Goal: Task Accomplishment & Management: Manage account settings

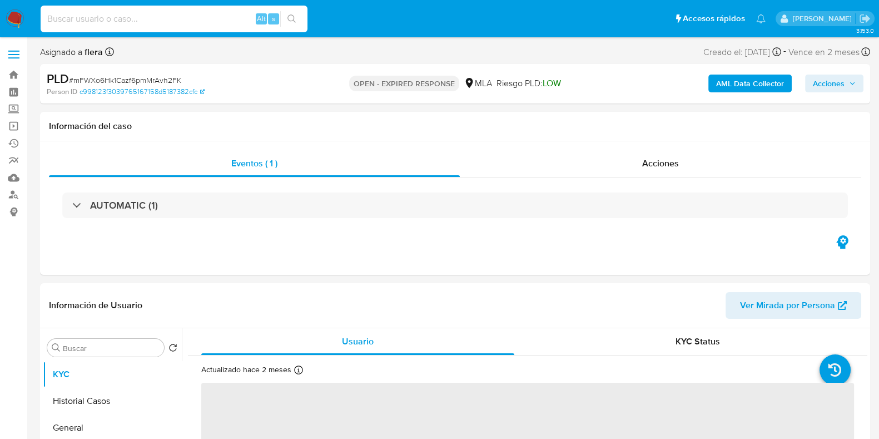
click at [125, 15] on input at bounding box center [174, 19] width 267 height 14
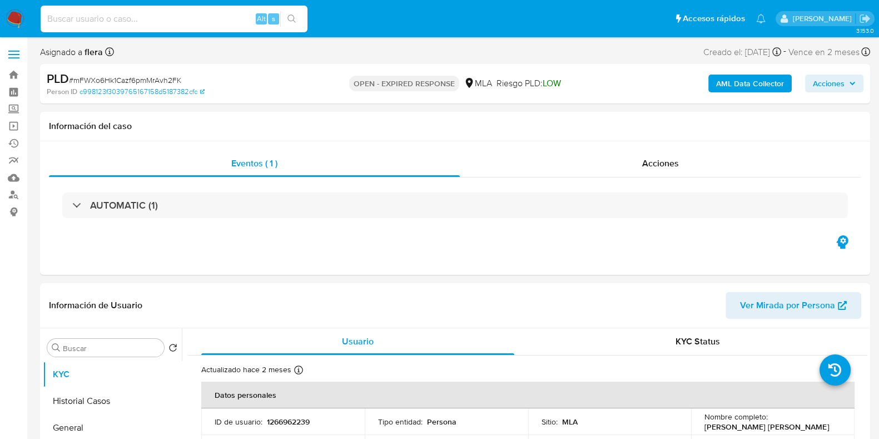
paste input "trzydF4kOv3yJQXv5chEj4IM"
type input "trzydF4kOv3yJQXv5chEj4IM"
select select "10"
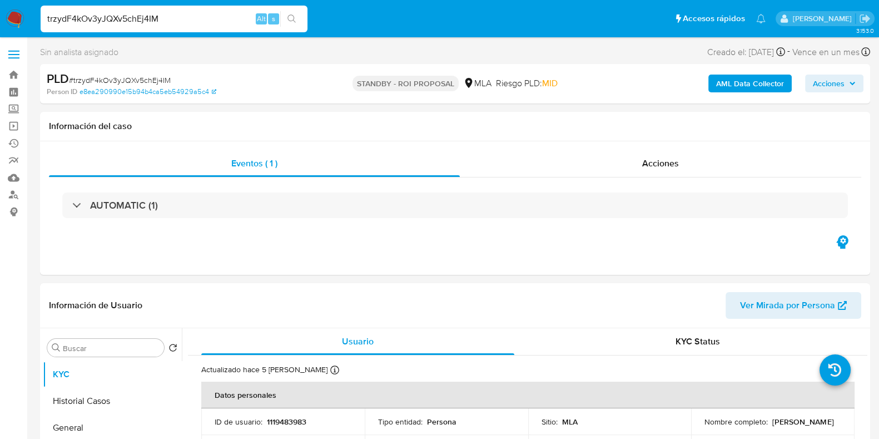
select select "10"
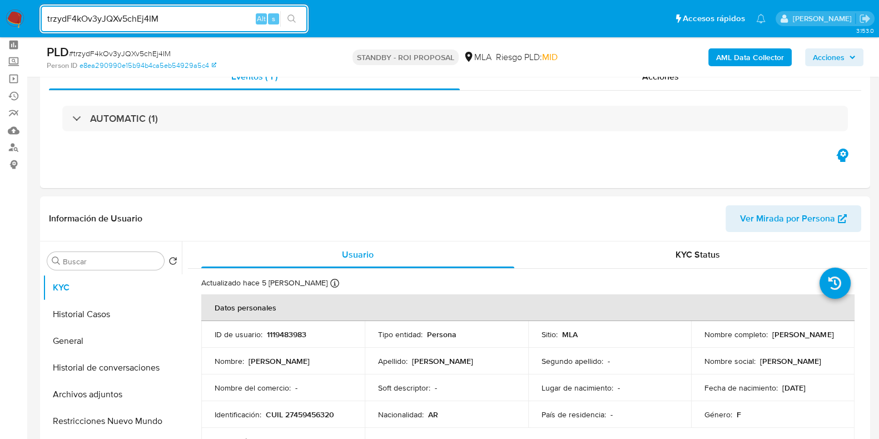
scroll to position [69, 0]
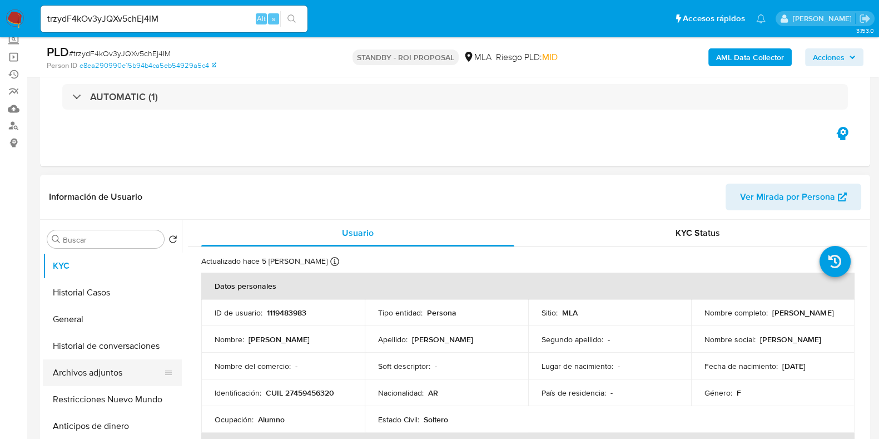
click at [82, 376] on button "Archivos adjuntos" at bounding box center [108, 372] width 130 height 27
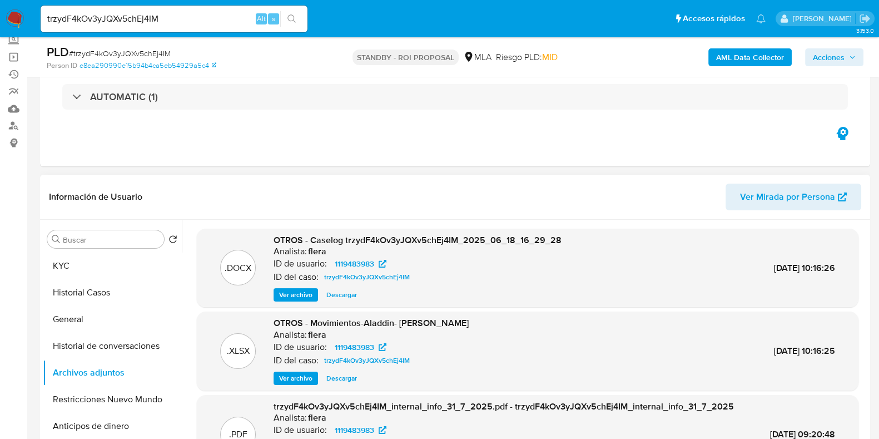
click at [354, 292] on span "Descargar" at bounding box center [341, 294] width 31 height 11
click at [101, 266] on button "KYC" at bounding box center [108, 265] width 130 height 27
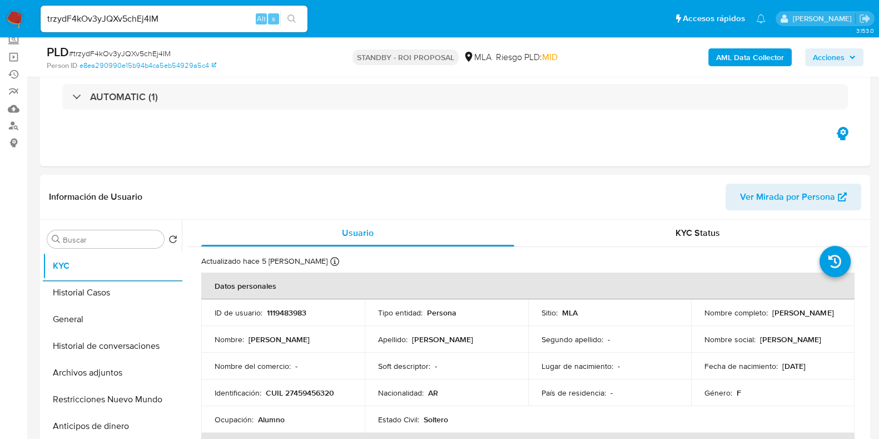
click at [136, 16] on input "trzydF4kOv3yJQXv5chEj4IM" at bounding box center [174, 19] width 267 height 14
paste input "YJ4LYnNtpHgwKsNCCHJRqkR3"
type input "YJ4LYnNtpHgwKsNCCHJRqkR3"
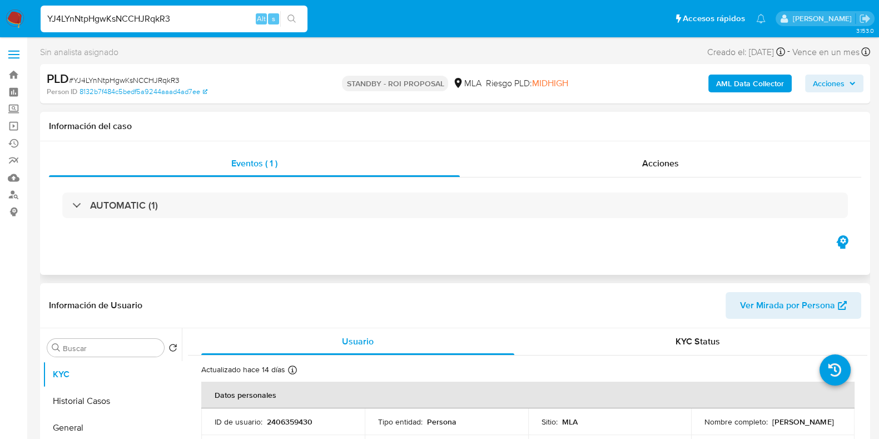
select select "10"
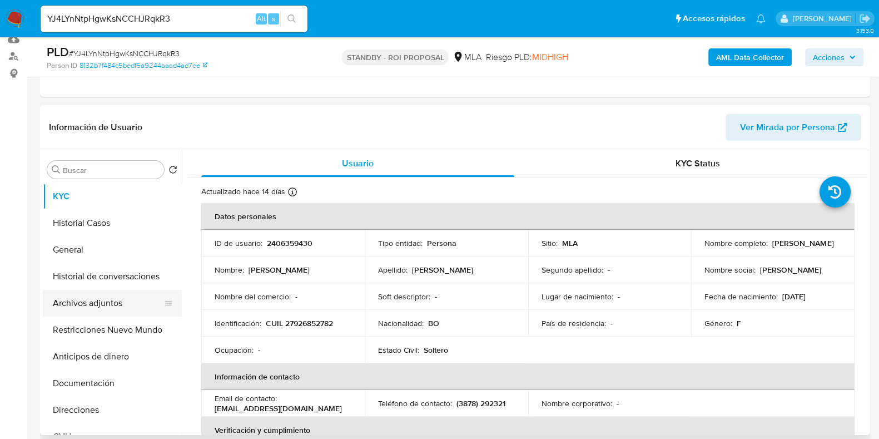
click at [90, 299] on button "Archivos adjuntos" at bounding box center [108, 303] width 130 height 27
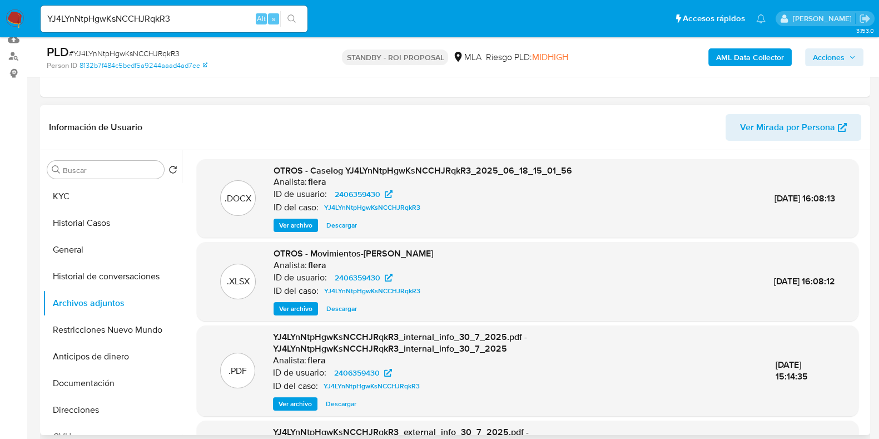
click at [345, 222] on span "Descargar" at bounding box center [341, 225] width 31 height 11
click at [135, 15] on input "YJ4LYnNtpHgwKsNCCHJRqkR3" at bounding box center [174, 19] width 267 height 14
paste input "DAwEHuMEfnhG0ViOltSdWob"
type input "DAwEHuMEfnhG0ViOltSdWob3"
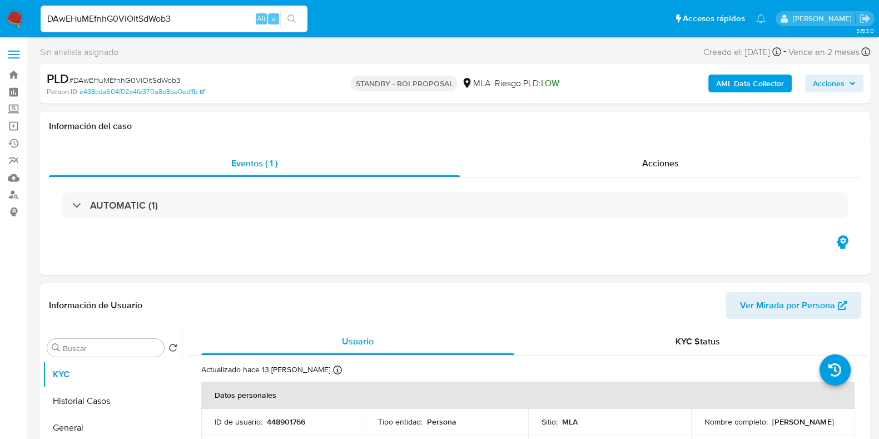
select select "10"
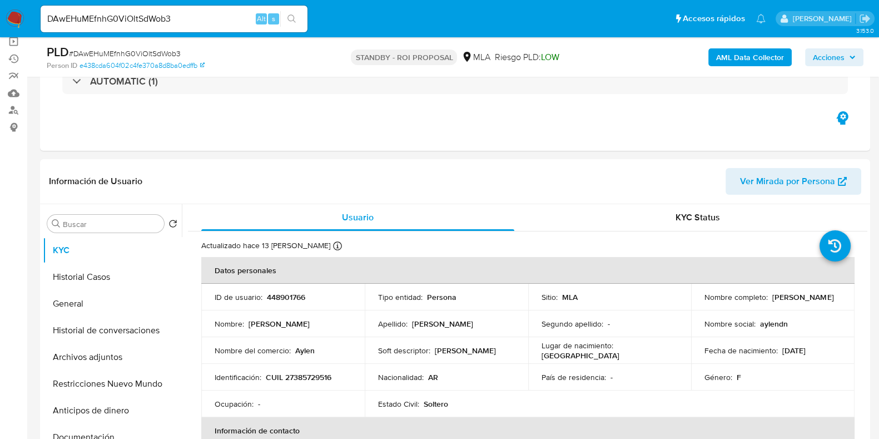
scroll to position [138, 0]
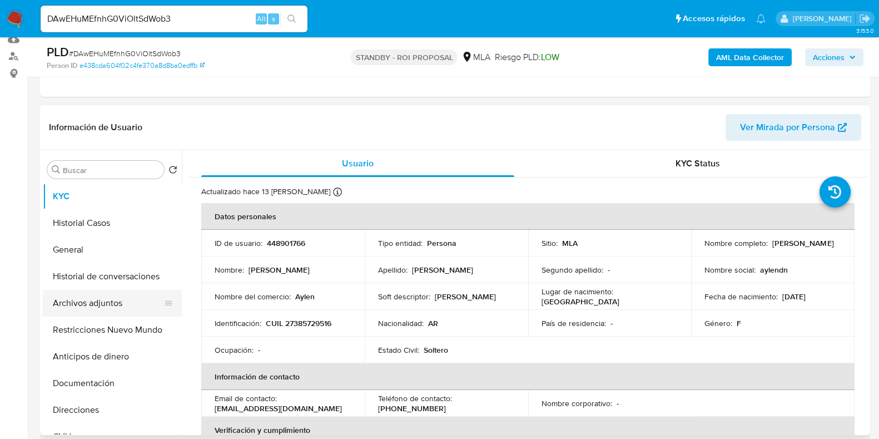
click at [64, 297] on button "Archivos adjuntos" at bounding box center [108, 303] width 130 height 27
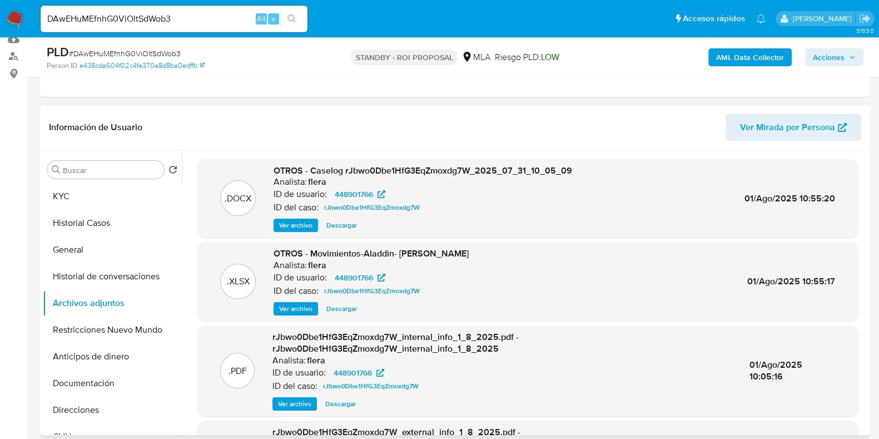
click at [334, 232] on div ".DOCX OTROS - Caselog rJbwo0Dbe1HfG3EqZmoxdg7W_2025_07_31_10_05_09 Analista: fl…" at bounding box center [528, 198] width 662 height 79
click at [349, 220] on span "Descargar" at bounding box center [341, 225] width 31 height 11
click at [146, 16] on input "DAwEHuMEfnhG0ViOltSdWob3" at bounding box center [174, 19] width 267 height 14
paste input "5KMOSRuhsST6BGnKaynJl1go"
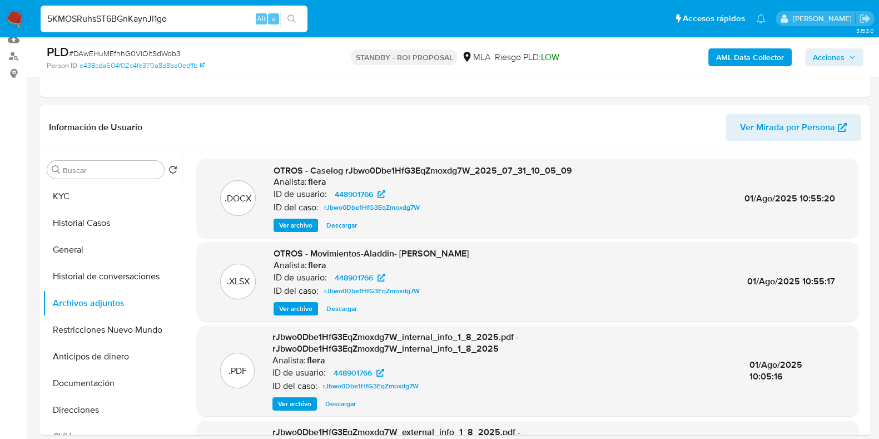
type input "5KMOSRuhsST6BGnKaynJl1go"
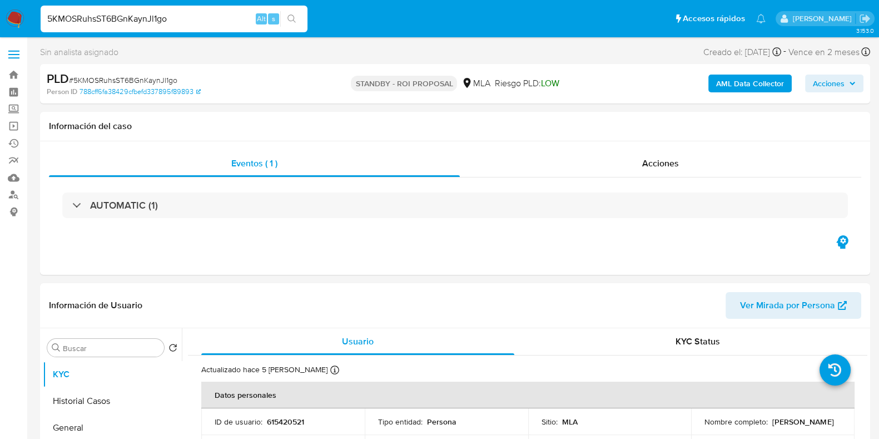
select select "10"
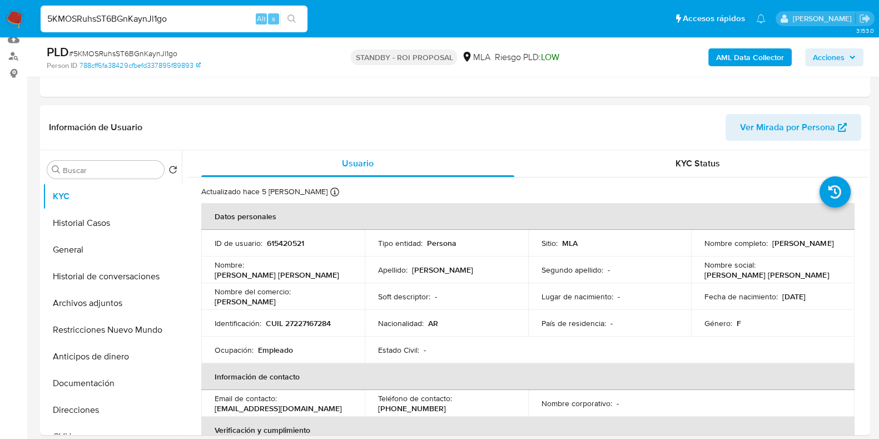
scroll to position [138, 0]
click at [103, 297] on button "Archivos adjuntos" at bounding box center [108, 303] width 130 height 27
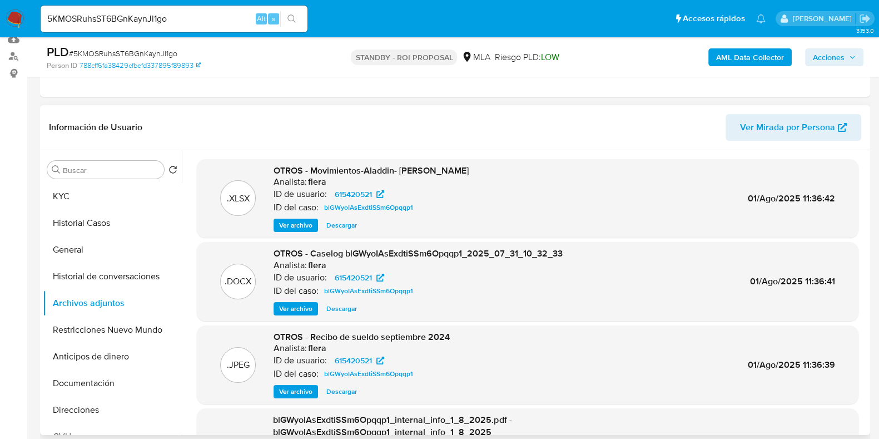
click at [349, 305] on span "Descargar" at bounding box center [341, 308] width 31 height 11
click at [146, 23] on input "5KMOSRuhsST6BGnKaynJl1go" at bounding box center [174, 19] width 267 height 14
paste input "EczKnUzZWpfirgxXQLa7mqOW"
type input "EczKnUzZWpfirgxXQLa7mqOW"
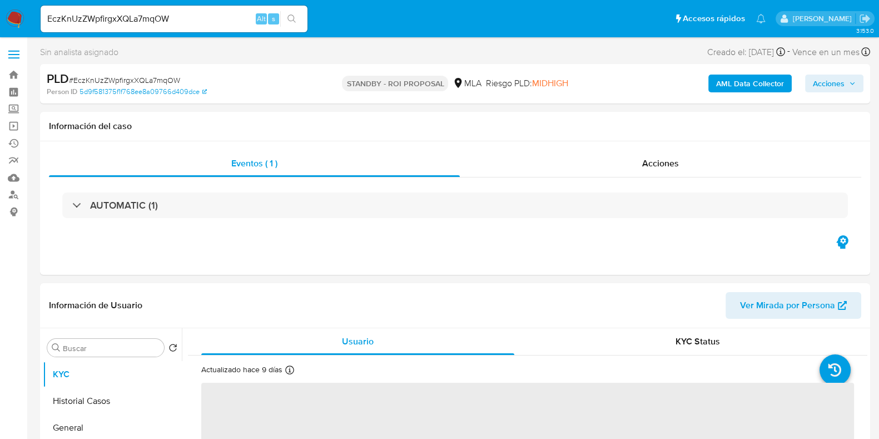
select select "10"
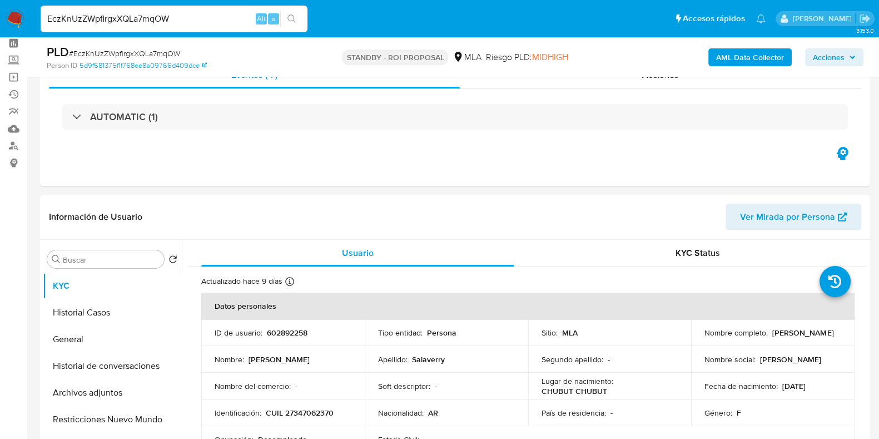
scroll to position [138, 0]
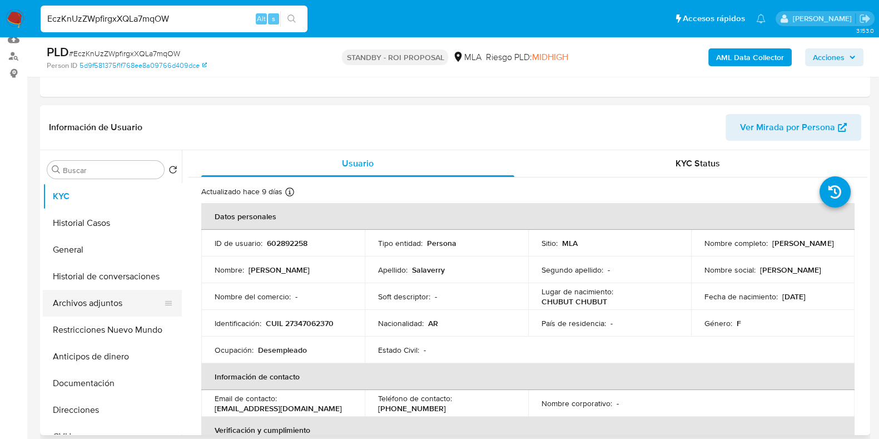
click at [73, 297] on button "Archivos adjuntos" at bounding box center [108, 303] width 130 height 27
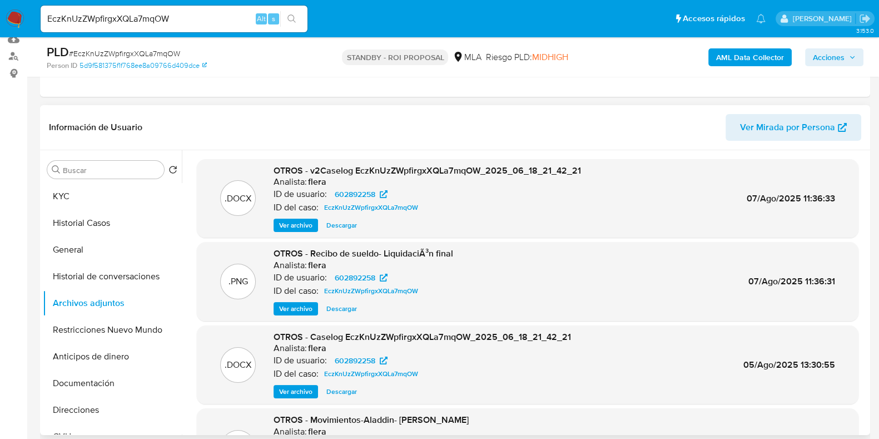
click at [346, 226] on span "Descargar" at bounding box center [341, 225] width 31 height 11
click at [158, 23] on input "EczKnUzZWpfirgxXQLa7mqOW" at bounding box center [174, 19] width 267 height 14
paste input "11Kizt3DsBQ57geMGhMJ3fBn"
type input "11Kizt3DsBQ57geMGhMJ3fBn"
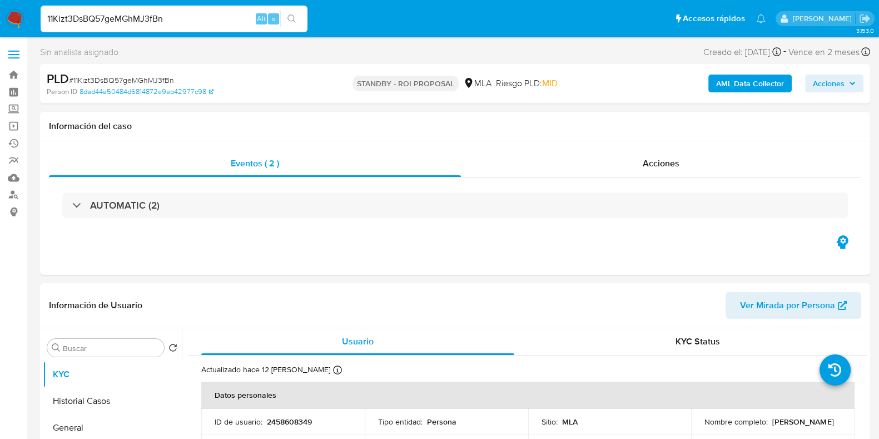
select select "10"
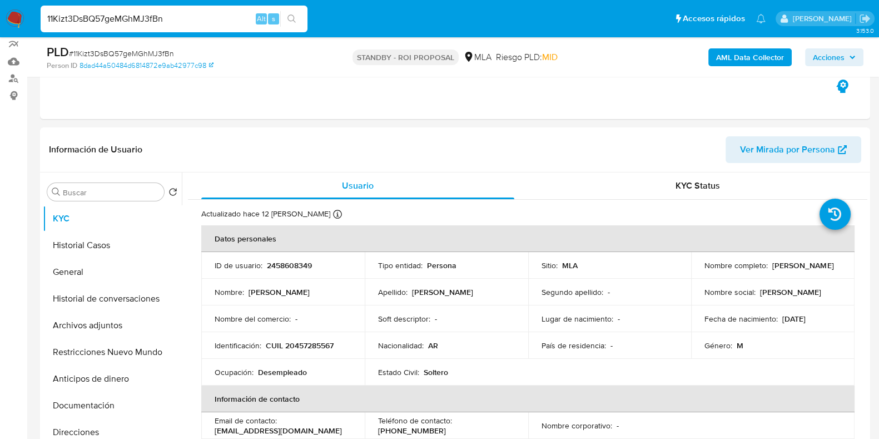
scroll to position [138, 0]
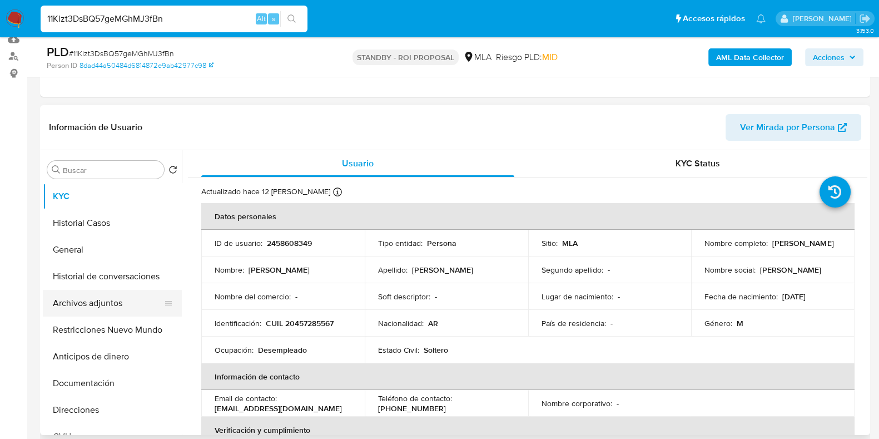
click at [92, 307] on button "Archivos adjuntos" at bounding box center [108, 303] width 130 height 27
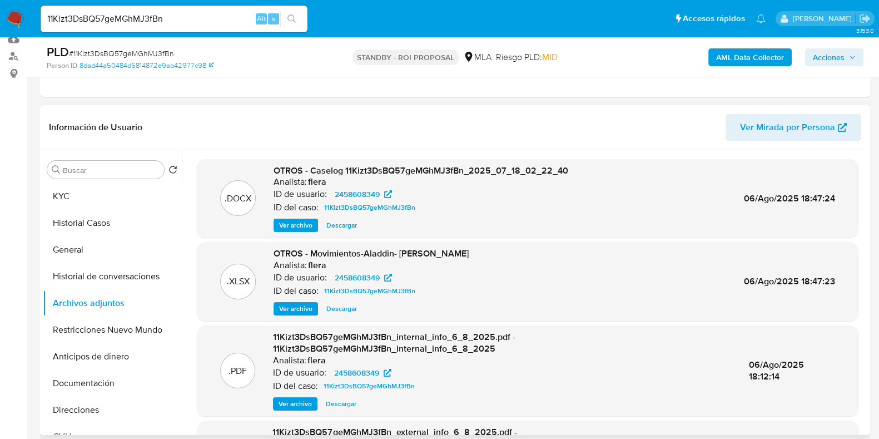
click at [330, 223] on span "Descargar" at bounding box center [341, 225] width 31 height 11
click at [125, 24] on input "11Kizt3DsBQ57geMGhMJ3fBn" at bounding box center [174, 19] width 267 height 14
paste input "Ct69R0C2NQFZKLAjp6S72n9B"
type input "Ct69R0C2NQFZKLAjp6S72n9B"
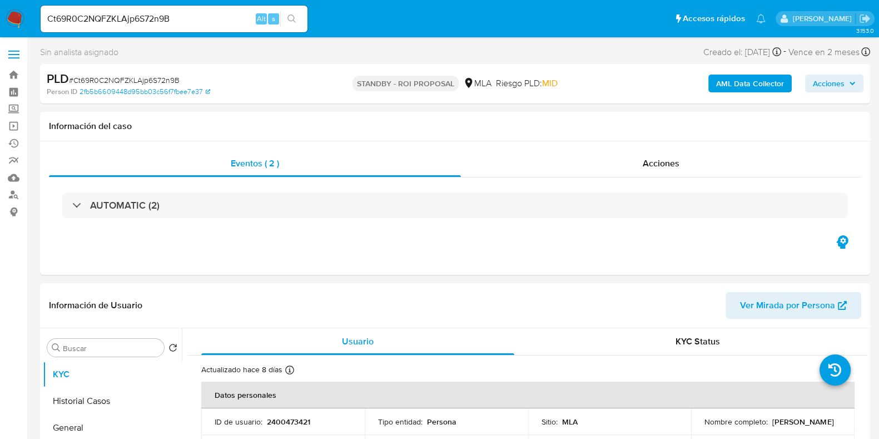
select select "10"
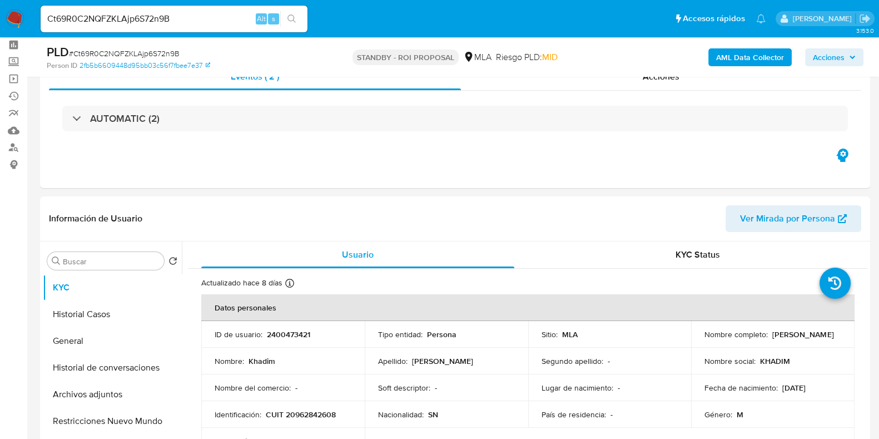
scroll to position [69, 0]
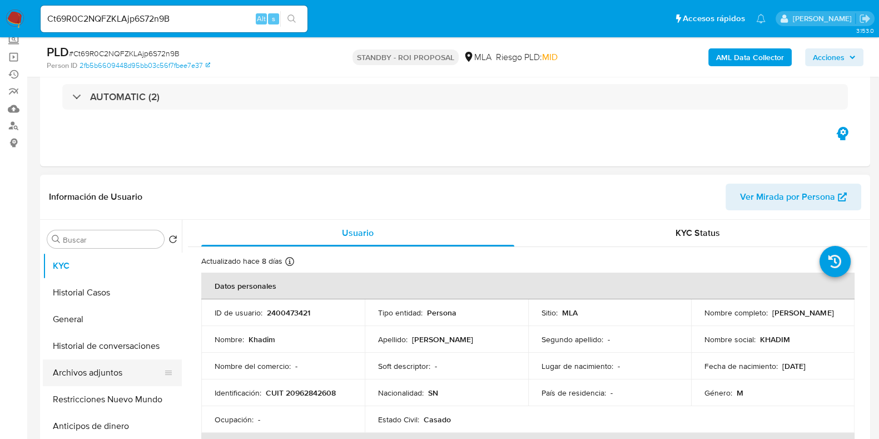
click at [102, 365] on button "Archivos adjuntos" at bounding box center [108, 372] width 130 height 27
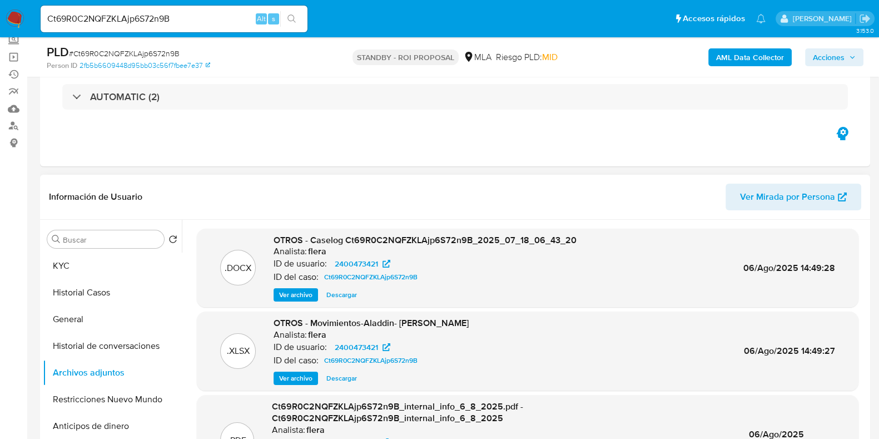
click at [336, 299] on span "Descargar" at bounding box center [341, 294] width 31 height 11
click at [151, 15] on input "Ct69R0C2NQFZKLAjp6S72n9B" at bounding box center [174, 19] width 267 height 14
paste input "t2Tc7bCBNV49iYAVzRrpJA9R"
type input "t2Tc7bCBNV49iYAVzRrpJA9R"
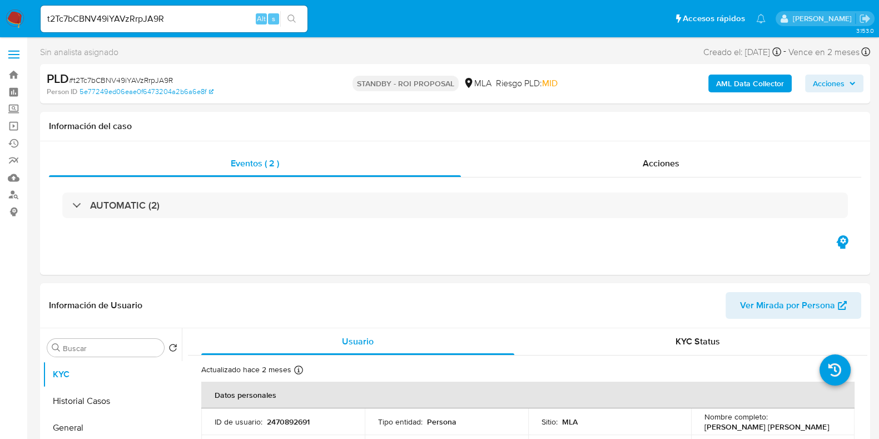
select select "10"
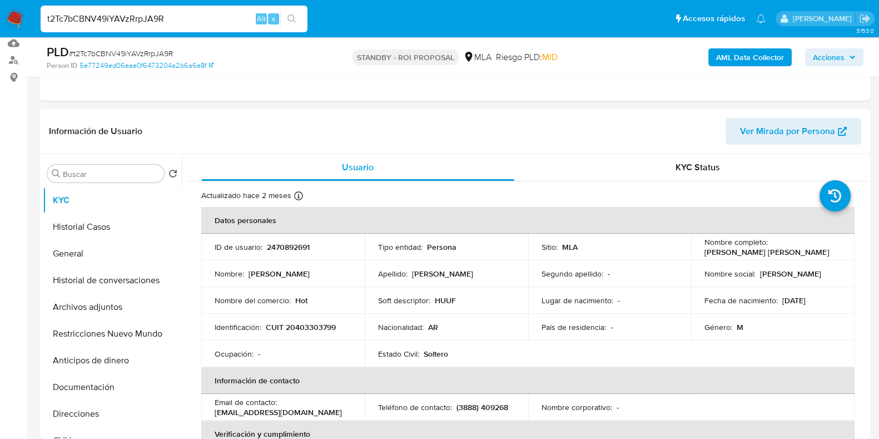
scroll to position [138, 0]
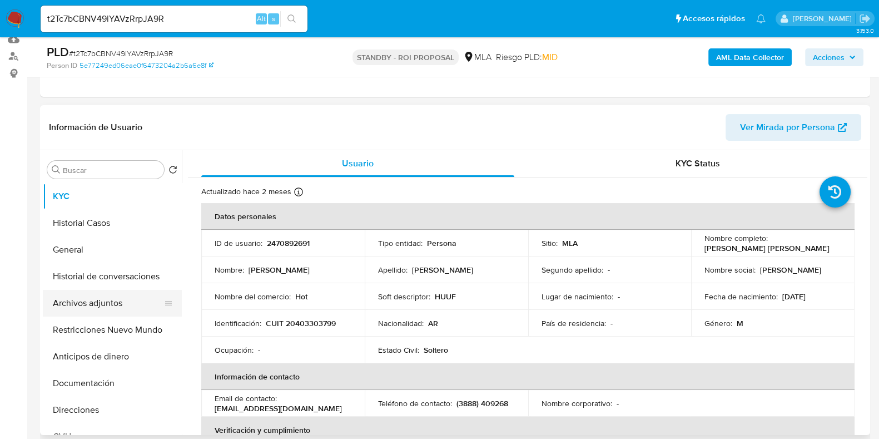
click at [123, 296] on button "Archivos adjuntos" at bounding box center [108, 303] width 130 height 27
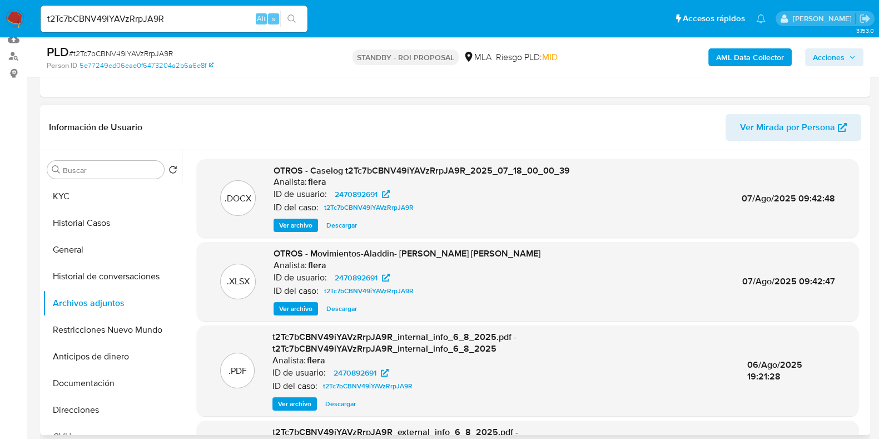
click at [342, 220] on span "Descargar" at bounding box center [341, 225] width 31 height 11
click at [148, 24] on input "t2Tc7bCBNV49iYAVzRrpJA9R" at bounding box center [174, 19] width 267 height 14
paste input "EWJLaGEMOGN9FMzwuyFPlGy7"
type input "EWJLaGEMOGN9FMzwuyFPlGy7"
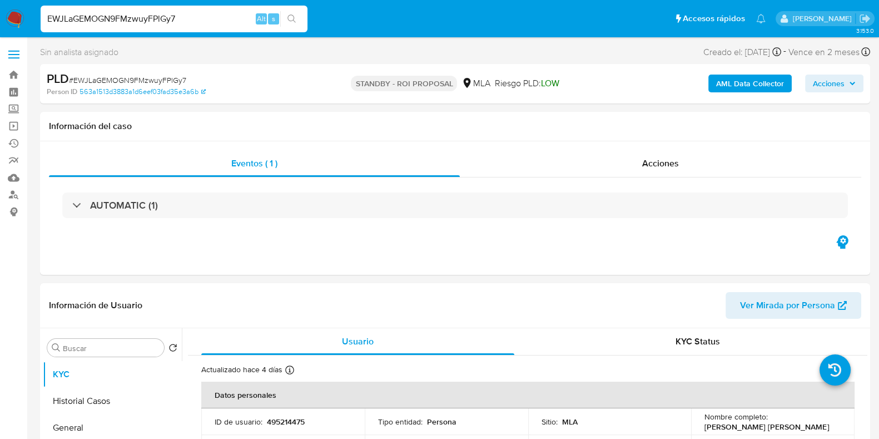
select select "10"
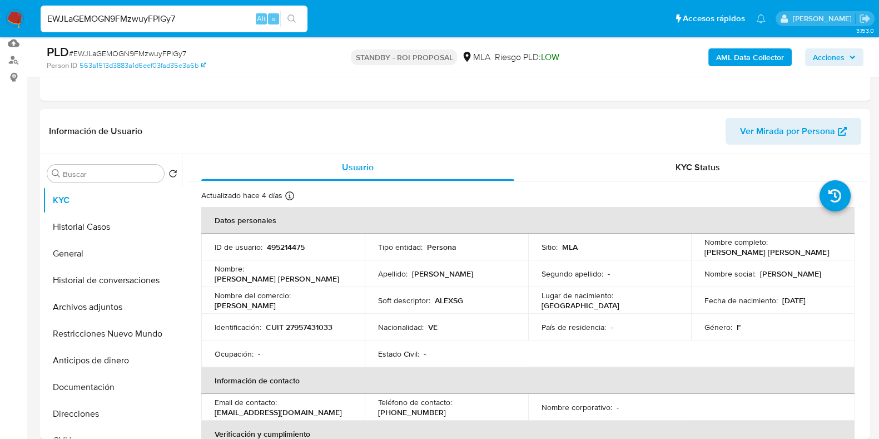
scroll to position [138, 0]
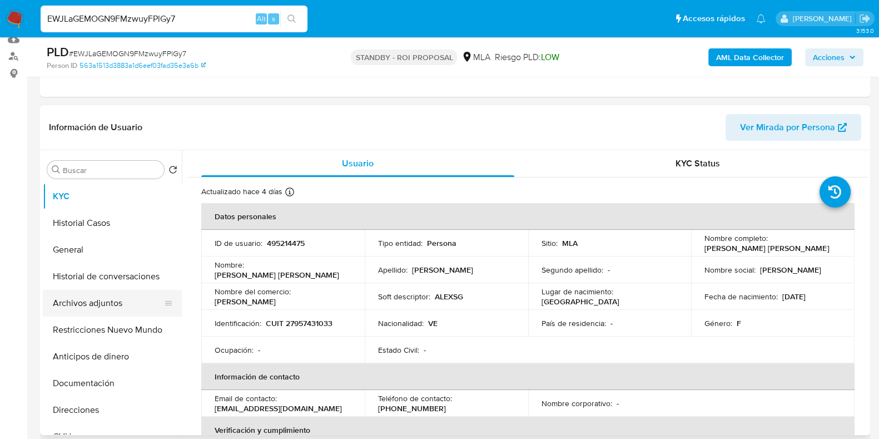
click at [90, 304] on button "Archivos adjuntos" at bounding box center [108, 303] width 130 height 27
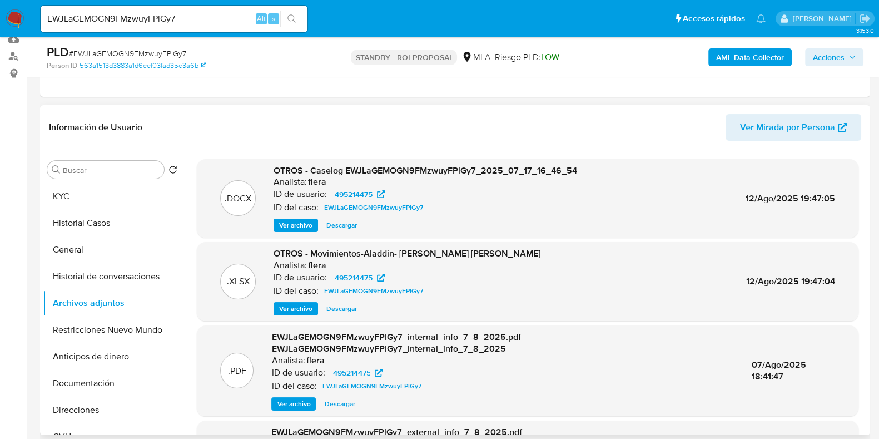
click at [349, 223] on span "Descargar" at bounding box center [341, 225] width 31 height 11
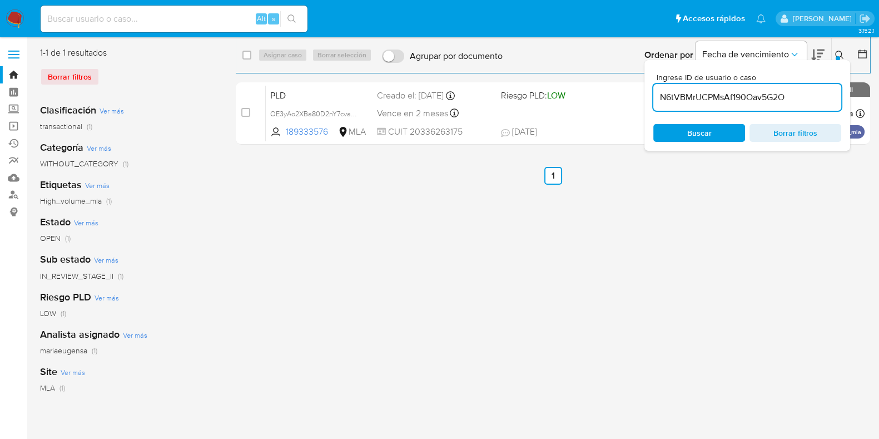
type input "N6tVBMrUCPMsAf190Oav5G2O"
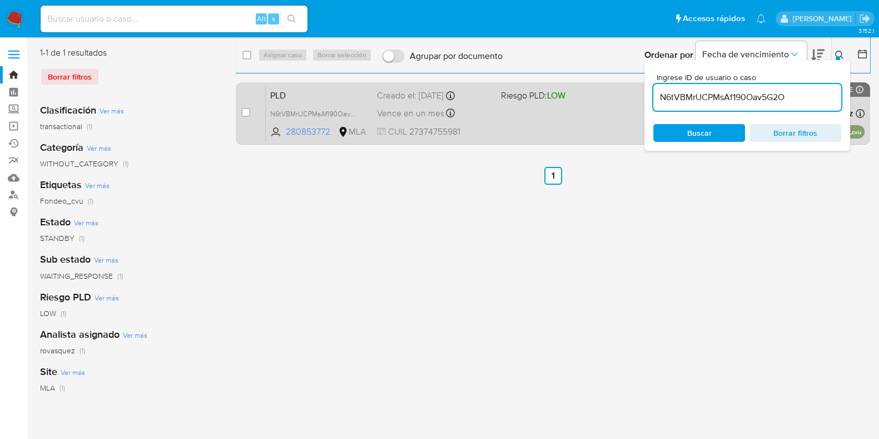
click at [243, 118] on div "case-item-checkbox" at bounding box center [245, 113] width 9 height 13
click at [245, 112] on input "checkbox" at bounding box center [245, 112] width 9 height 9
checkbox input "true"
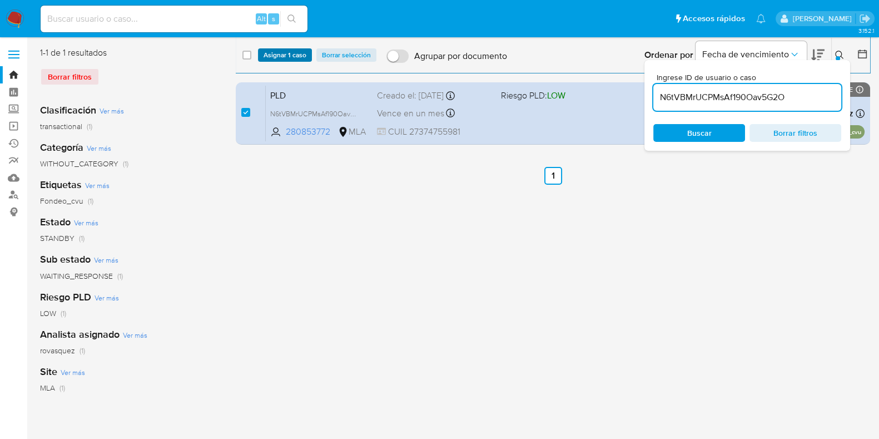
click at [273, 59] on span "Asignar 1 caso" at bounding box center [285, 54] width 43 height 11
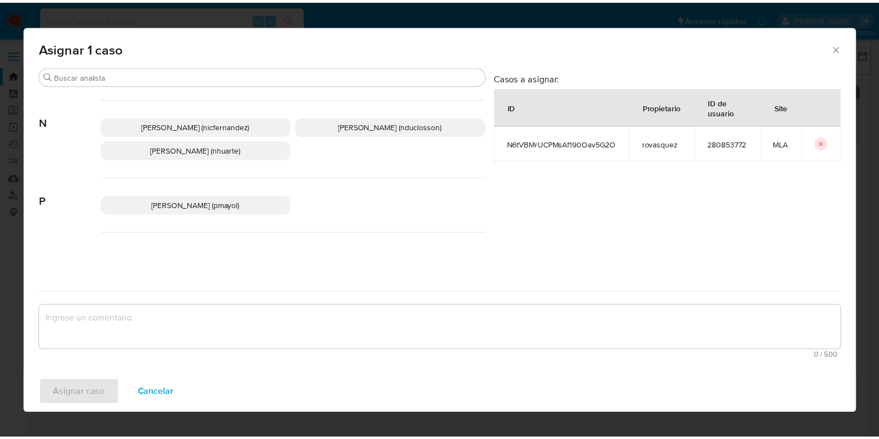
scroll to position [972, 0]
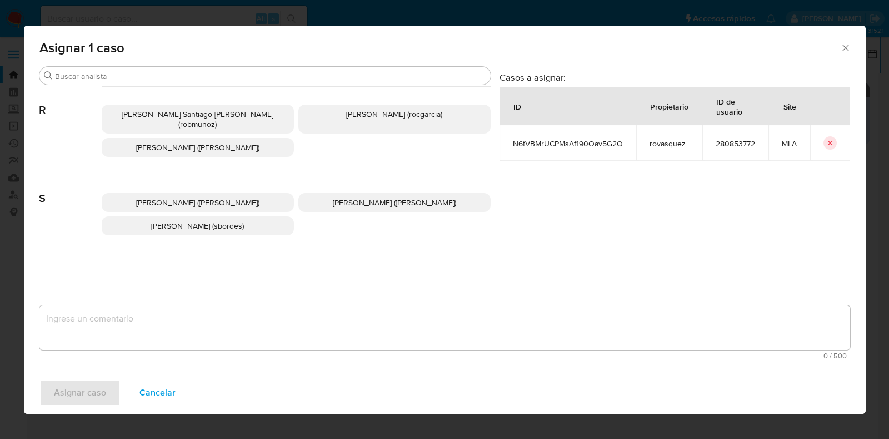
click at [247, 138] on p "Roxana Anahi Vasquez (rovasquez)" at bounding box center [198, 147] width 192 height 19
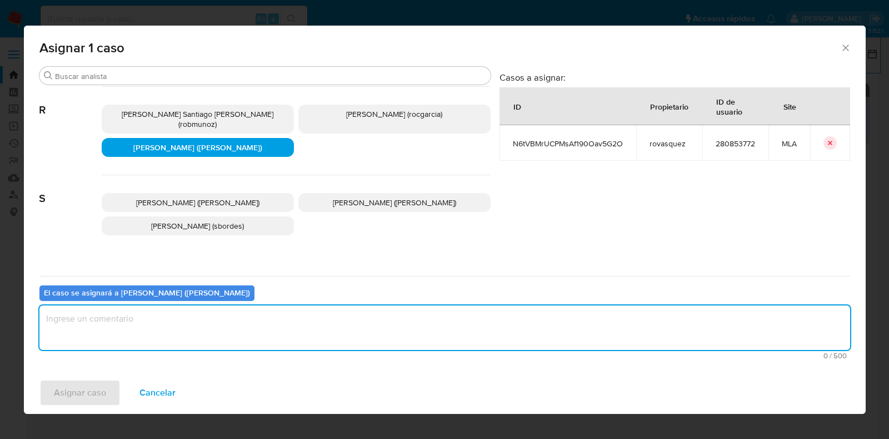
click at [236, 345] on textarea "assign-modal" at bounding box center [444, 327] width 811 height 44
type textarea "b"
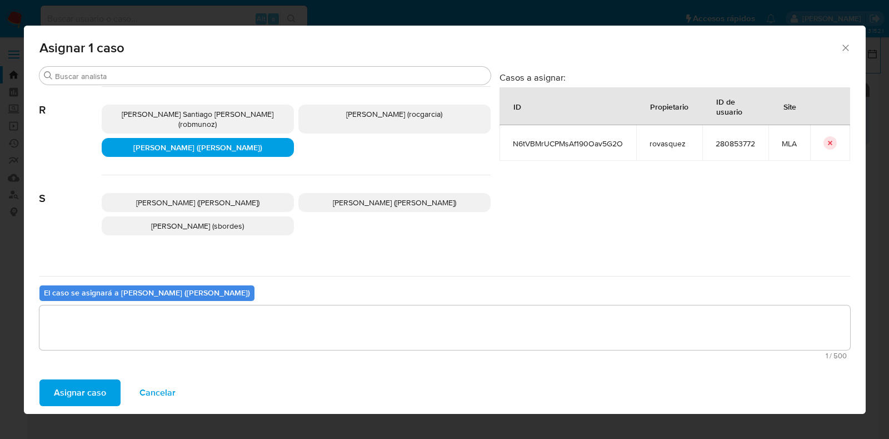
click at [83, 389] on span "Asignar caso" at bounding box center [80, 392] width 52 height 24
